Goal: Check status: Check status

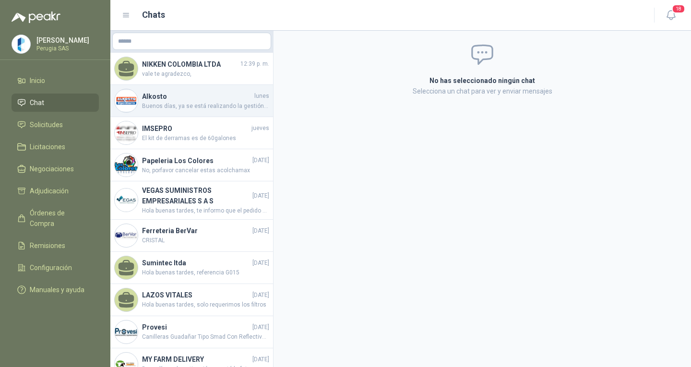
drag, startPoint x: 0, startPoint y: 0, endPoint x: 202, endPoint y: 106, distance: 228.2
click at [202, 106] on span "Buenos días, ya se está realizando la gestión con el área de postventa." at bounding box center [205, 106] width 127 height 9
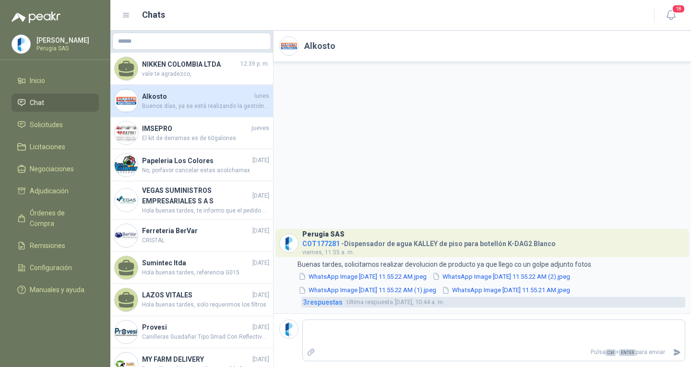
click at [355, 301] on span "Ultima respuesta" at bounding box center [370, 303] width 47 height 10
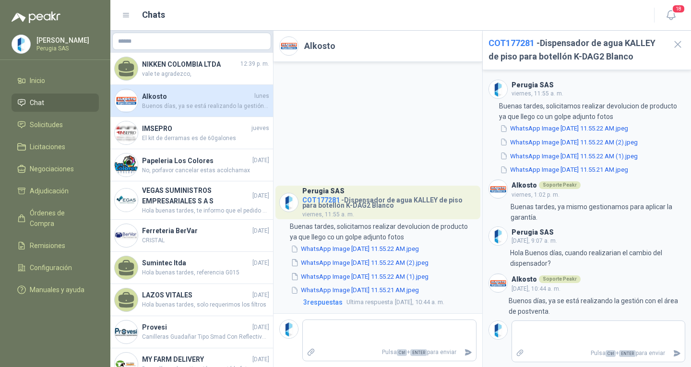
scroll to position [1, 0]
click at [679, 48] on icon "button" at bounding box center [678, 44] width 12 height 12
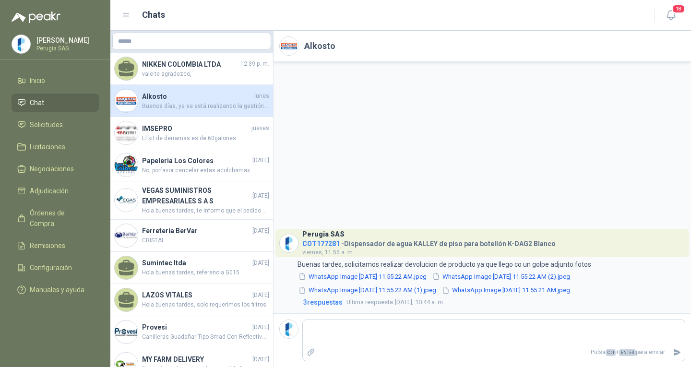
click at [43, 105] on span "Chat" at bounding box center [37, 102] width 14 height 11
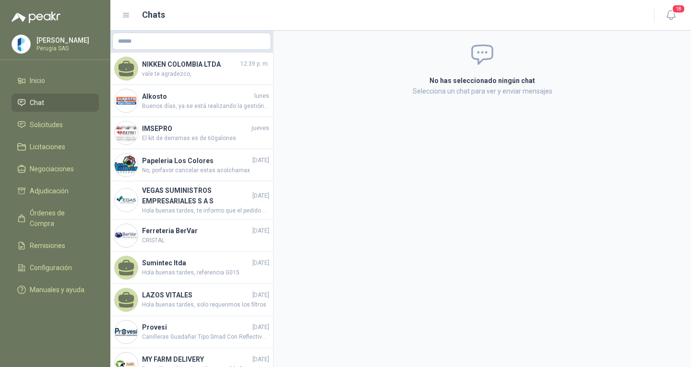
click at [43, 116] on ul "Inicio Chat Solicitudes Licitaciones Negociaciones Adjudicación Órdenes de Comp…" at bounding box center [55, 187] width 110 height 231
click at [45, 130] on span "Solicitudes" at bounding box center [46, 125] width 33 height 11
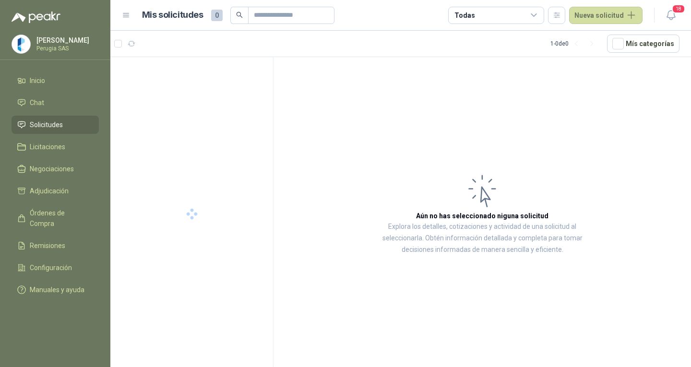
click at [45, 130] on span "Solicitudes" at bounding box center [46, 125] width 33 height 11
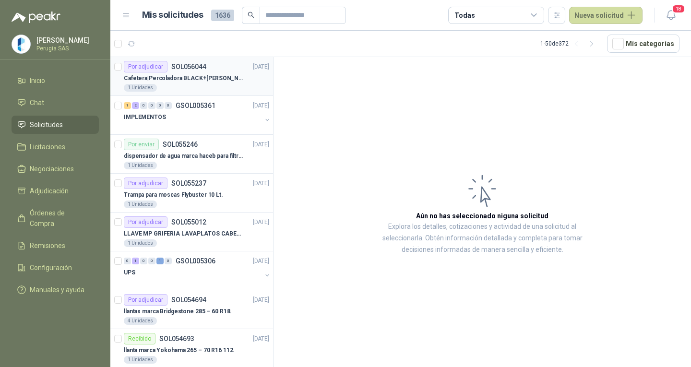
click at [192, 76] on p "Cafetera|Percoladora BLACK+[PERSON_NAME] 30 Tazas CMU3000 Plateado" at bounding box center [184, 78] width 120 height 9
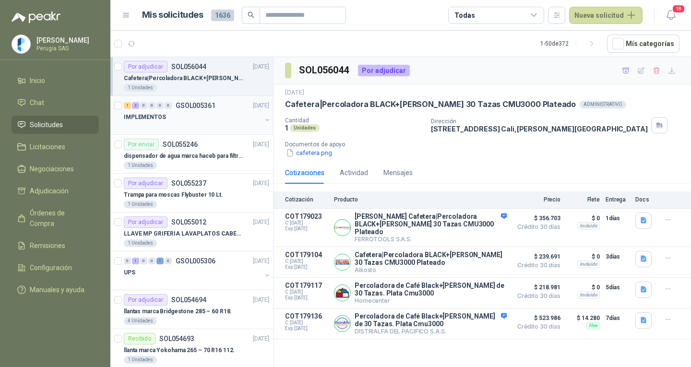
click at [175, 117] on div "IMPLEMENTOS" at bounding box center [193, 117] width 138 height 12
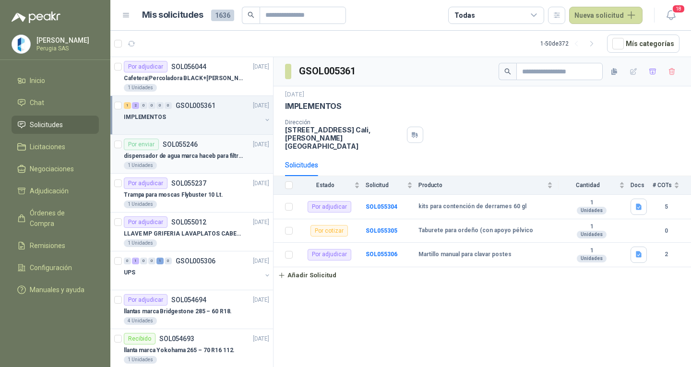
click at [209, 139] on div "Por enviar SOL055246 [DATE]" at bounding box center [196, 145] width 145 height 12
